Goal: Information Seeking & Learning: Check status

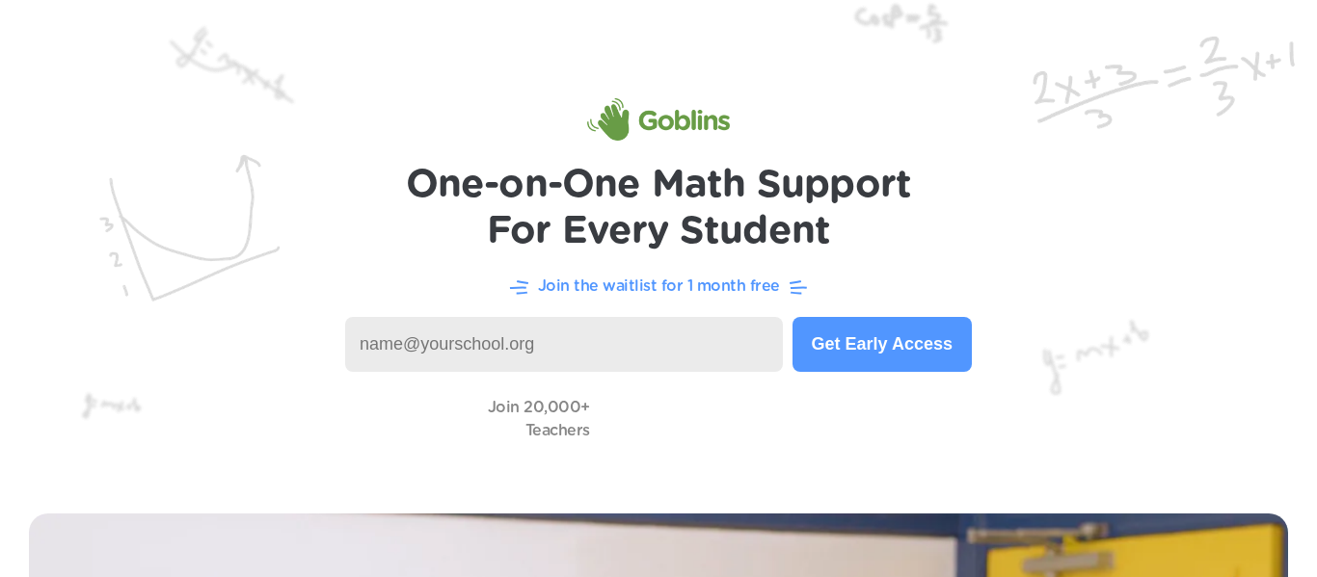
click at [574, 328] on input at bounding box center [564, 344] width 438 height 55
type input "j"
click at [579, 352] on input at bounding box center [564, 344] width 438 height 55
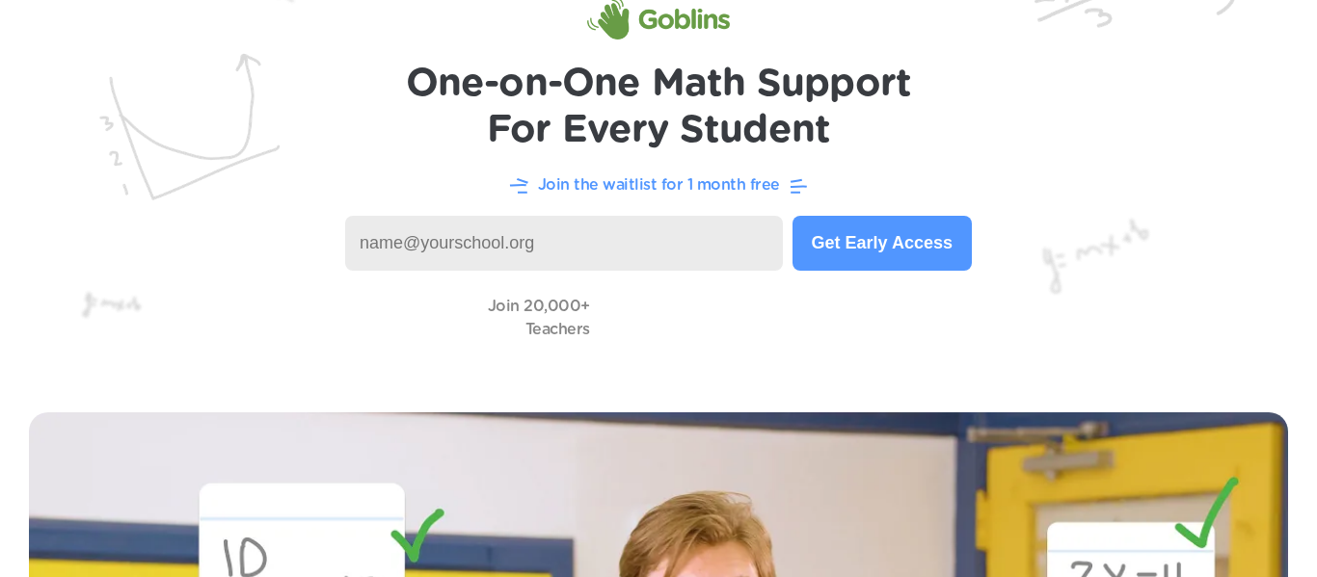
scroll to position [97, 0]
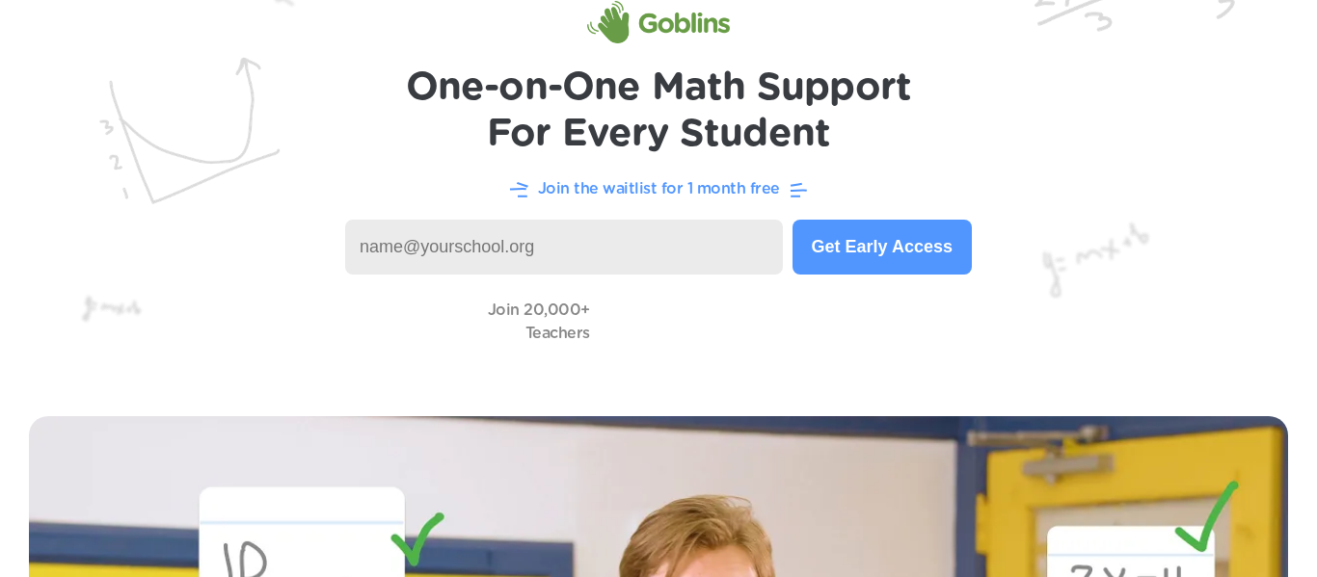
click at [429, 239] on input at bounding box center [564, 247] width 438 height 55
type input "[EMAIL_ADDRESS][DOMAIN_NAME]"
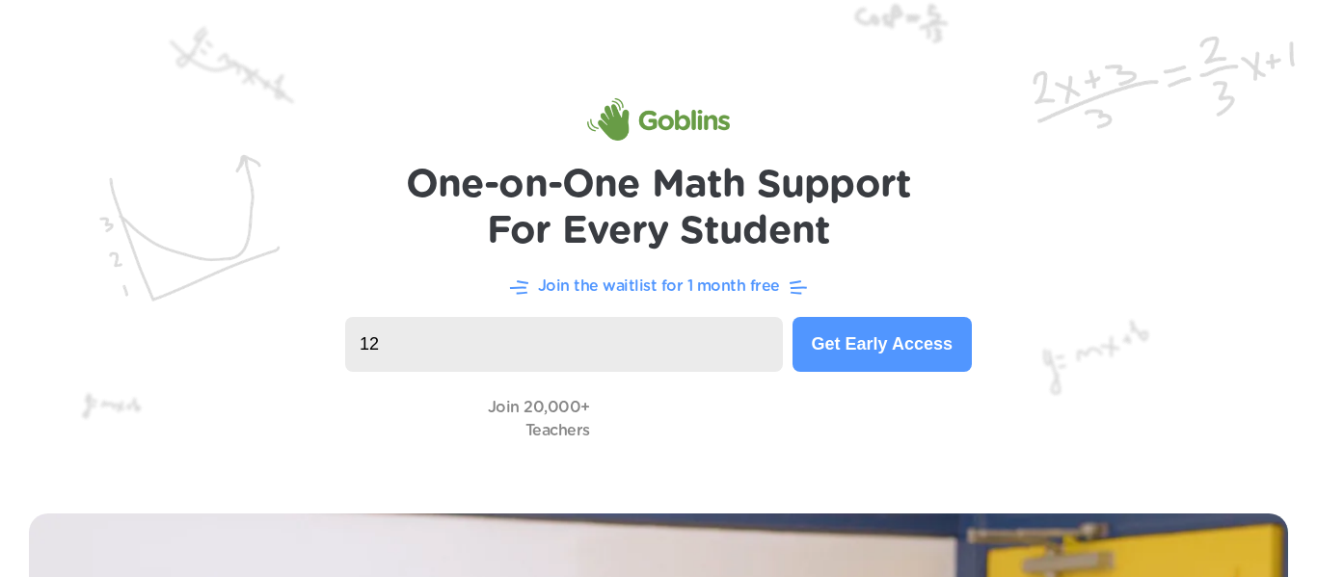
type input "1"
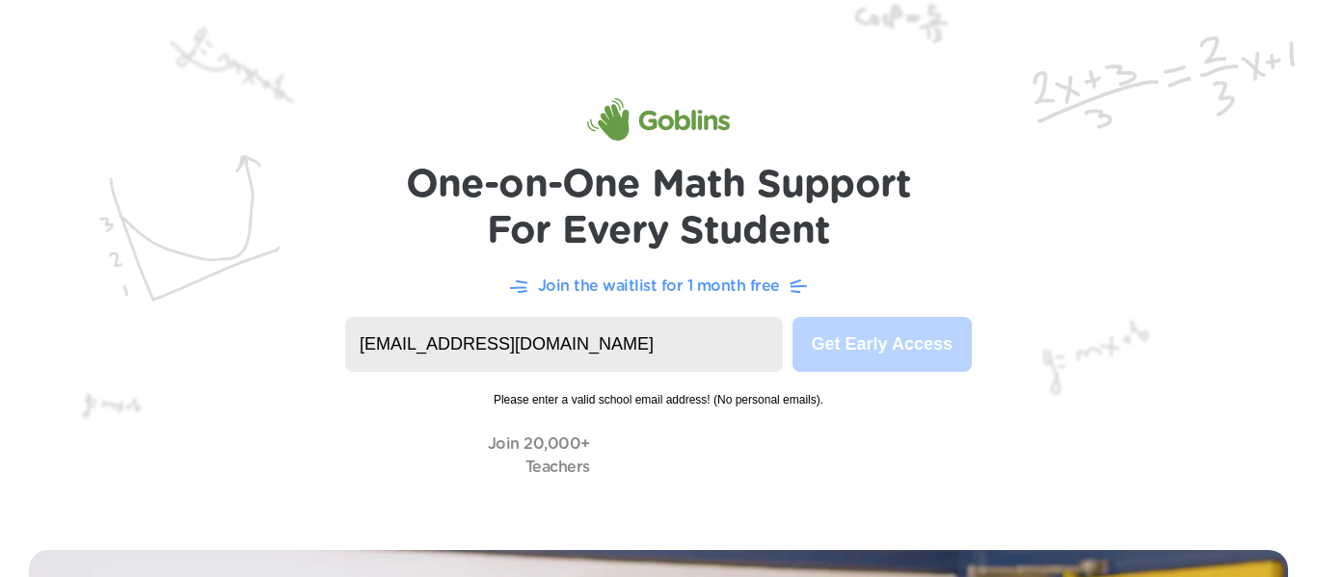
click at [584, 344] on input "jjlop753@learner.dvusd.org" at bounding box center [564, 344] width 438 height 55
click at [781, 341] on input "jjlop753@learner.dvusd.org" at bounding box center [564, 344] width 438 height 55
click at [766, 335] on input "jjlop753@learner.dvusd.org" at bounding box center [564, 344] width 438 height 55
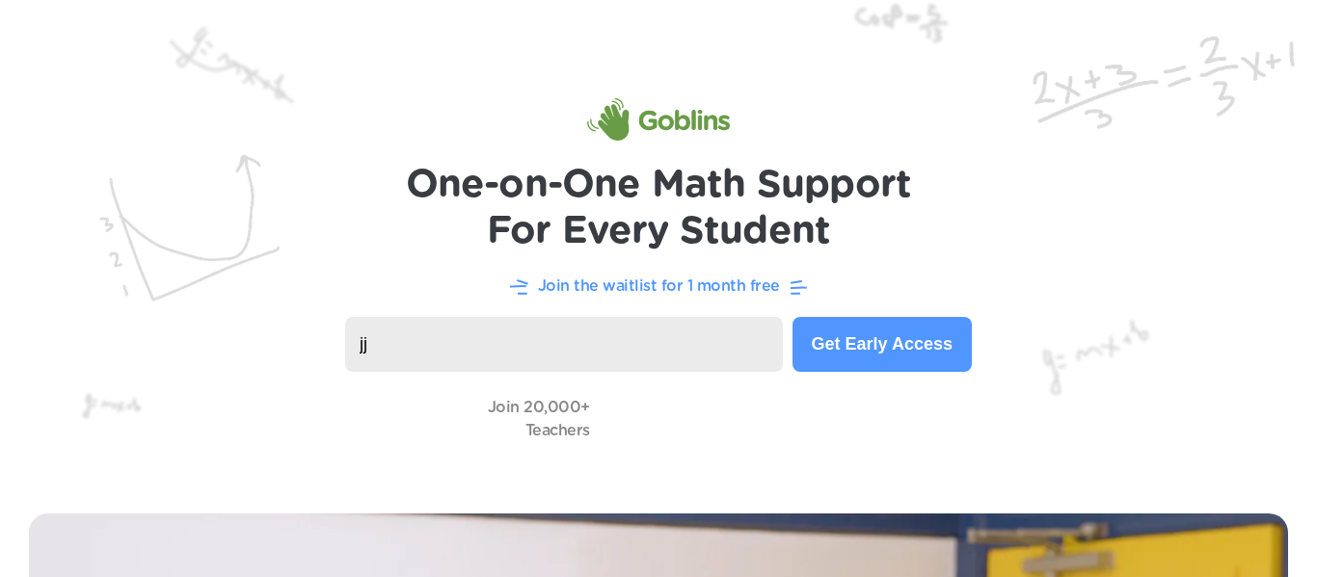
type input "j"
type input "1"
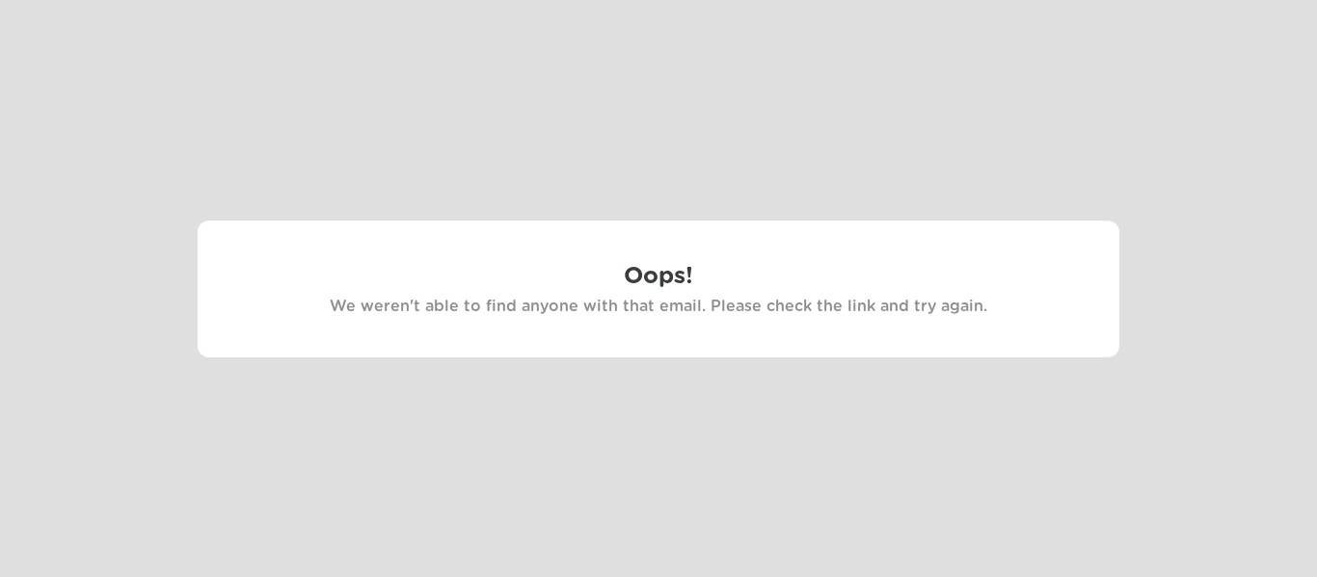
click at [581, 270] on h1 "Oops!" at bounding box center [659, 277] width 922 height 36
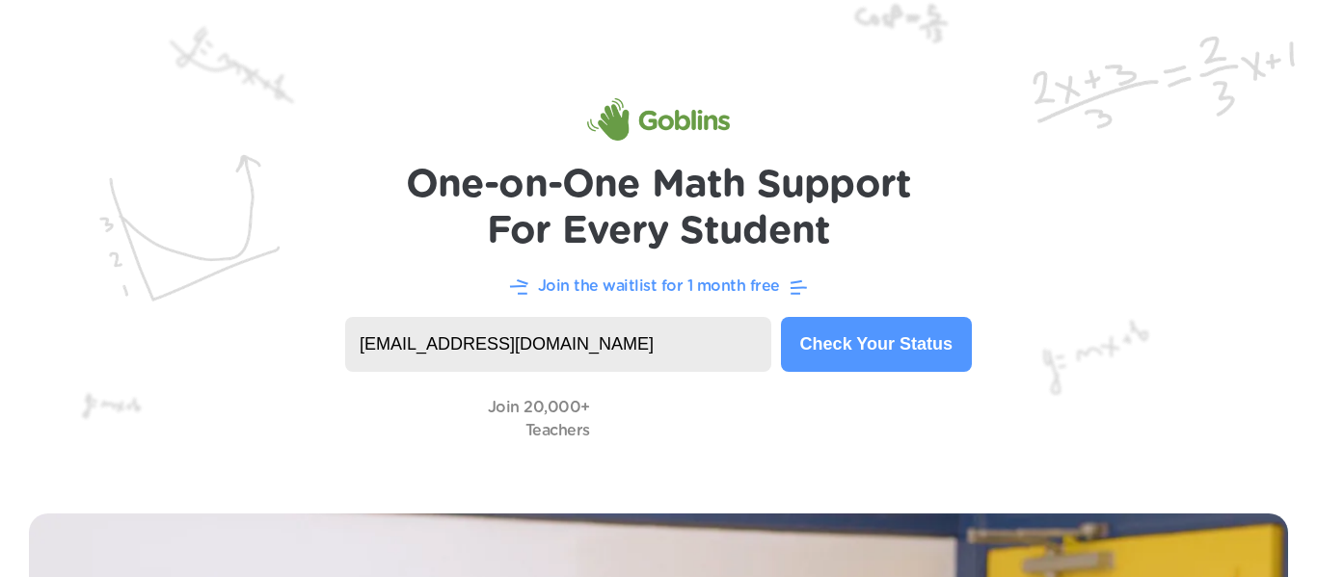
click at [763, 282] on p "Join the waitlist for 1 month free" at bounding box center [659, 286] width 242 height 23
click at [703, 297] on div "Join the waitlist for 1 month free" at bounding box center [659, 286] width 1240 height 24
click at [708, 291] on p "Join the waitlist for 1 month free" at bounding box center [659, 286] width 242 height 23
click at [829, 344] on button "Check Your Status" at bounding box center [876, 344] width 191 height 55
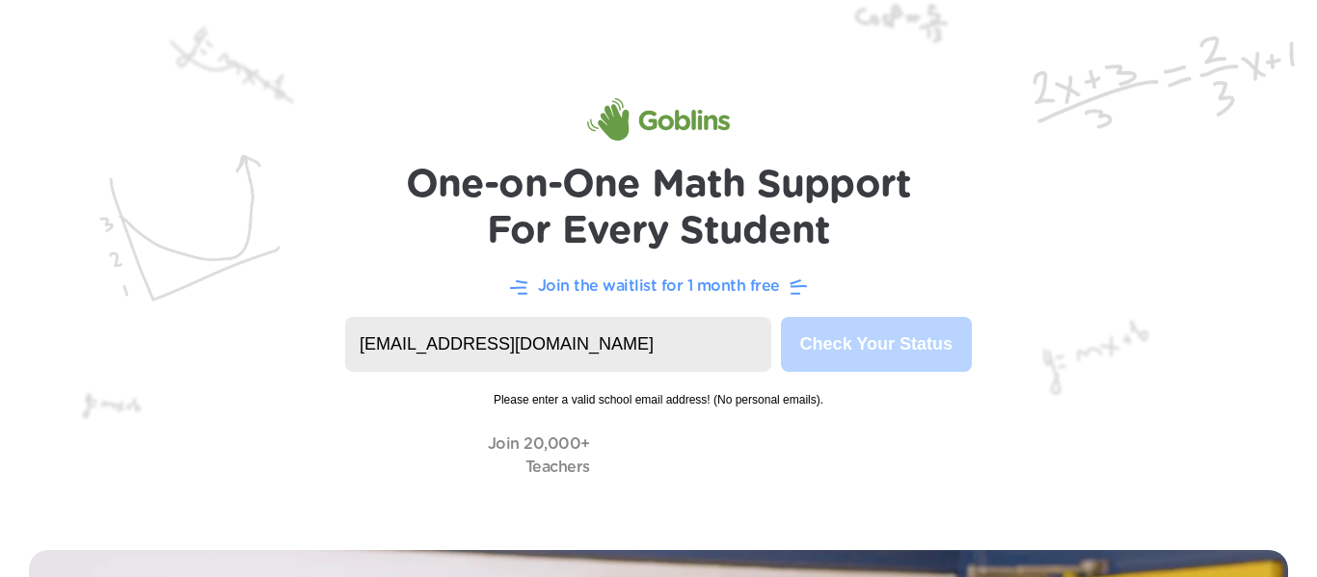
click at [773, 352] on div "jjlop753@dvusd.learner.org Check Your Status" at bounding box center [658, 344] width 627 height 55
click at [708, 346] on input "jjlop753@dvusd.learner.org" at bounding box center [558, 344] width 426 height 55
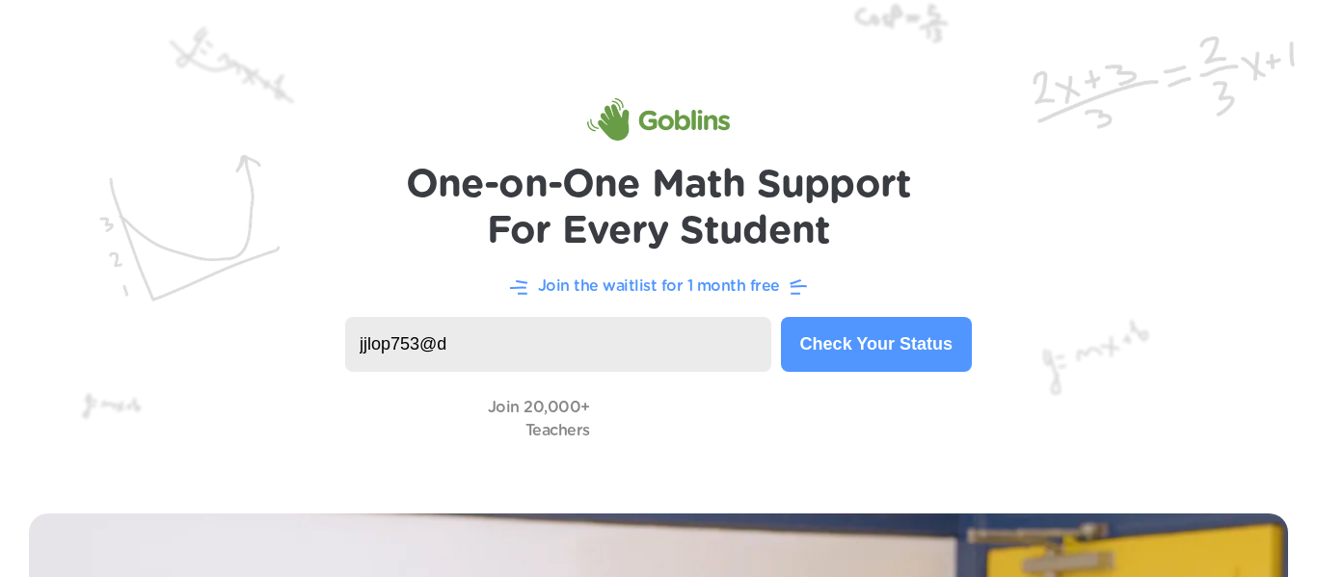
type input "jjlop753@d\"
